Goal: Find specific page/section: Find specific page/section

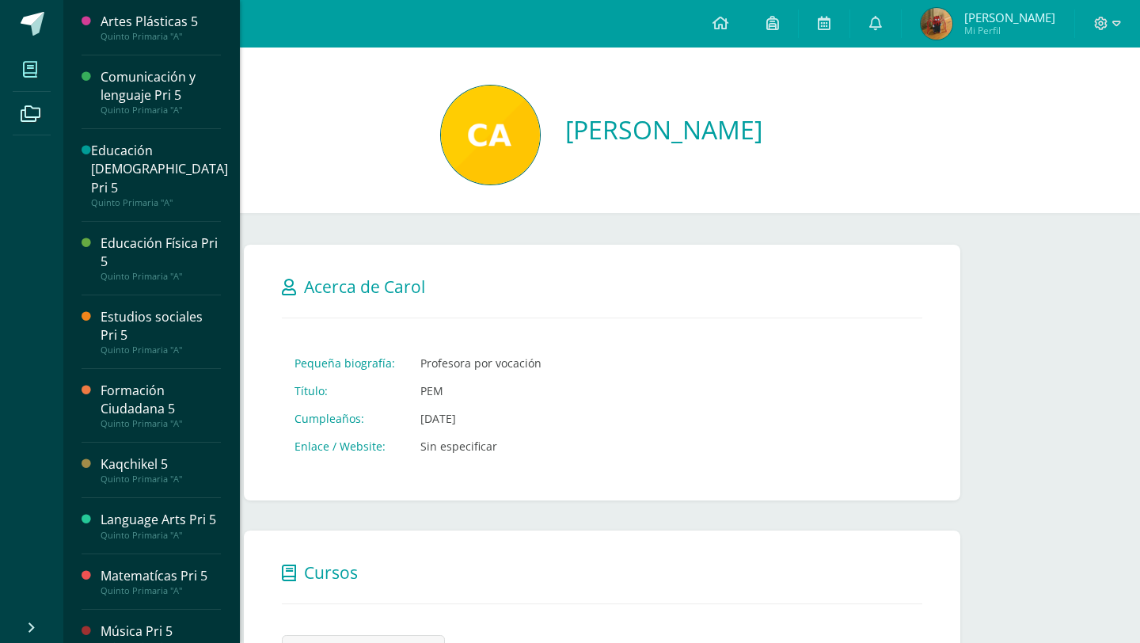
click at [35, 63] on icon at bounding box center [30, 70] width 14 height 16
